Goal: Transaction & Acquisition: Purchase product/service

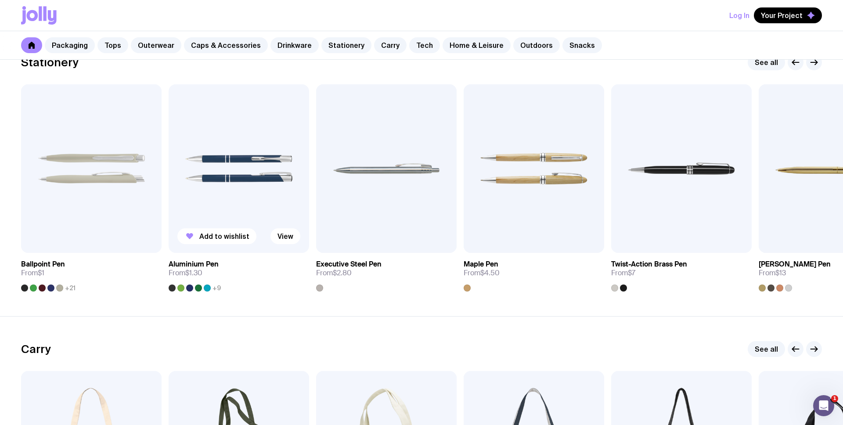
scroll to position [1581, 0]
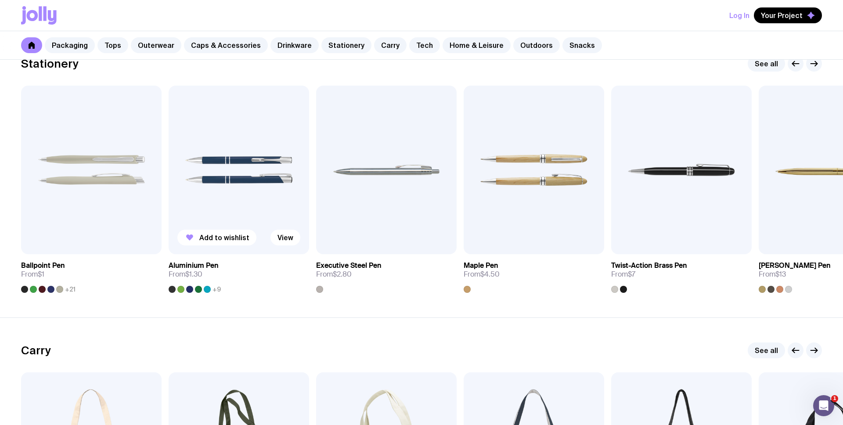
click at [262, 159] on img at bounding box center [239, 170] width 140 height 169
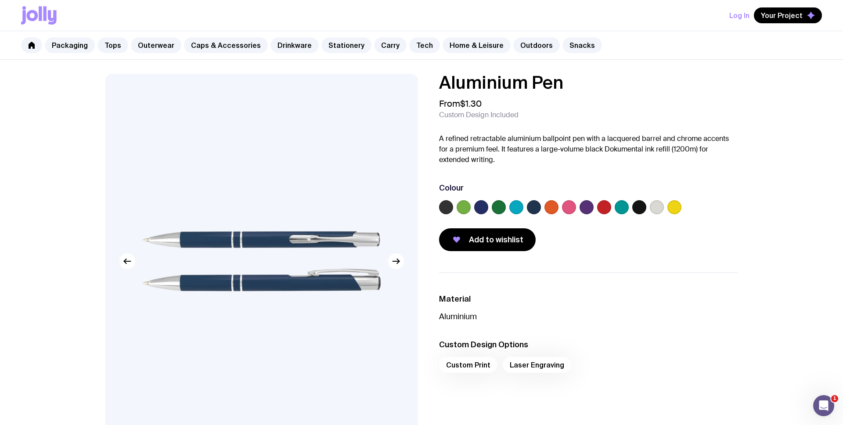
click at [467, 205] on label at bounding box center [463, 207] width 14 height 14
click at [0, 0] on input "radio" at bounding box center [0, 0] width 0 height 0
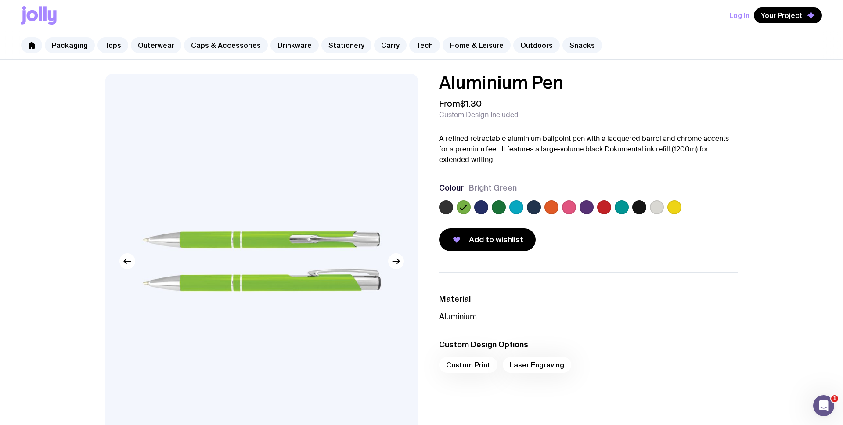
click at [552, 207] on label at bounding box center [551, 207] width 14 height 14
click at [0, 0] on input "radio" at bounding box center [0, 0] width 0 height 0
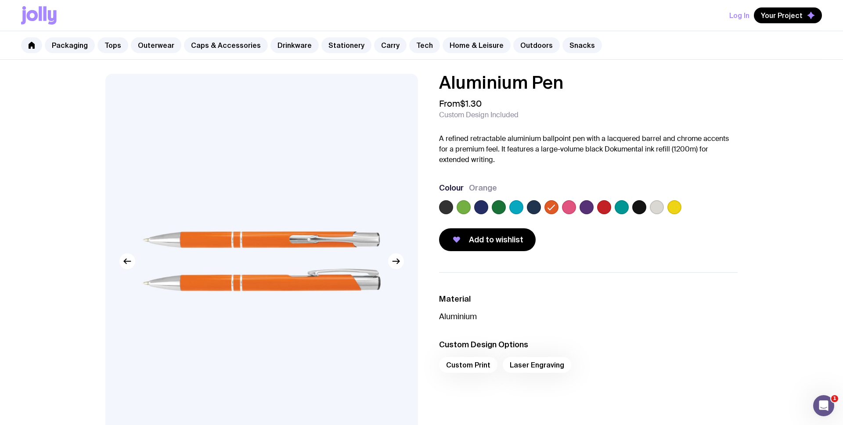
click at [344, 44] on link "Stationery" at bounding box center [346, 45] width 50 height 16
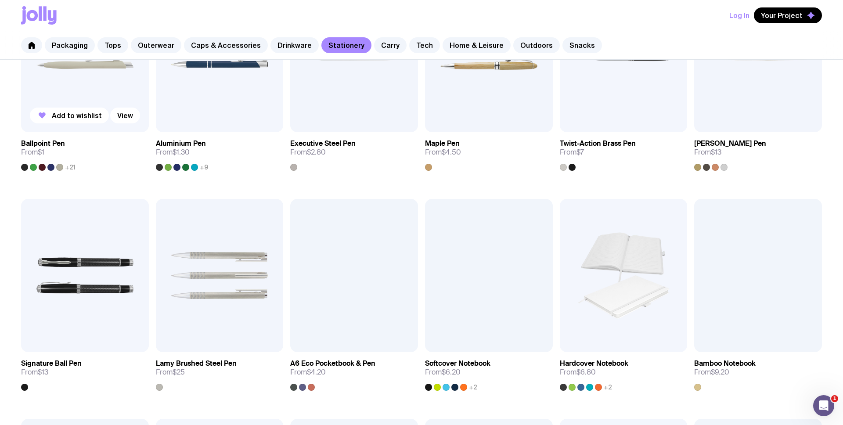
scroll to position [251, 0]
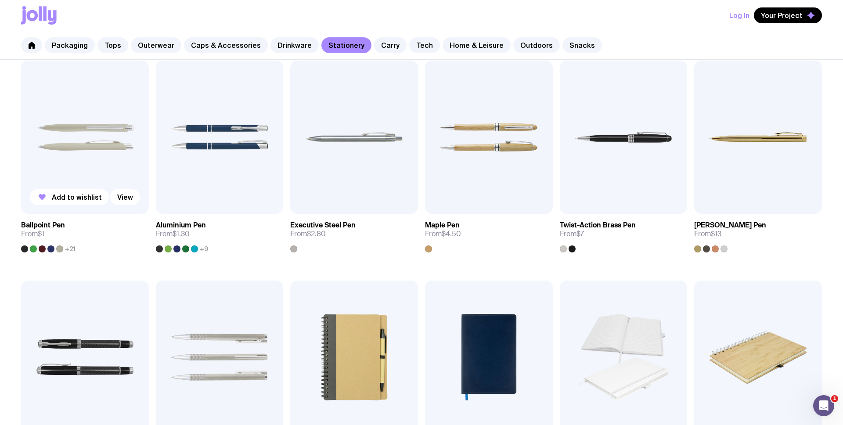
click at [103, 153] on img at bounding box center [85, 137] width 128 height 153
